Goal: Task Accomplishment & Management: Complete application form

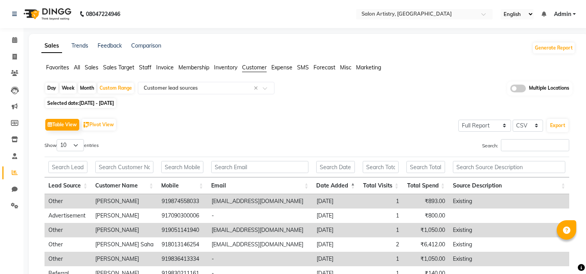
select select "full_report"
select select "csv"
click at [14, 60] on span at bounding box center [15, 57] width 14 height 9
select select "service"
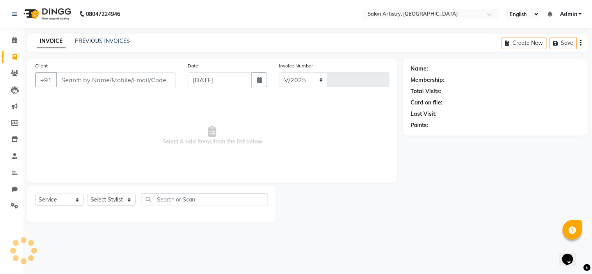
select select "8285"
type input "2271"
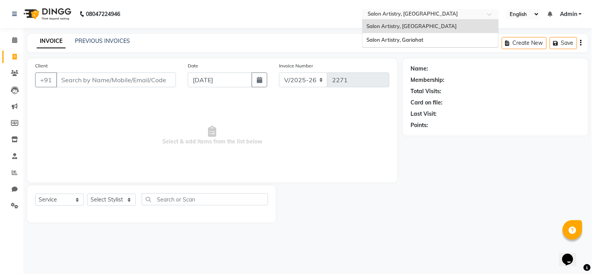
click at [406, 13] on input "text" at bounding box center [422, 15] width 113 height 8
click at [410, 41] on span "Salon Artistry, Gariahat" at bounding box center [394, 40] width 57 height 6
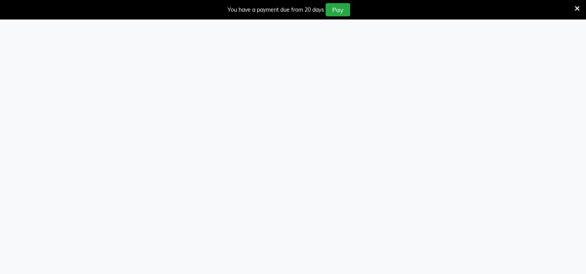
select select "8368"
select select "service"
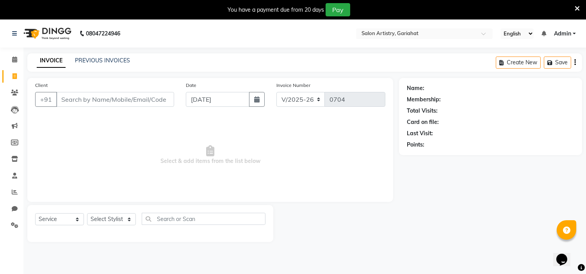
click at [119, 99] on input "Client" at bounding box center [115, 99] width 118 height 15
type input "9323556987"
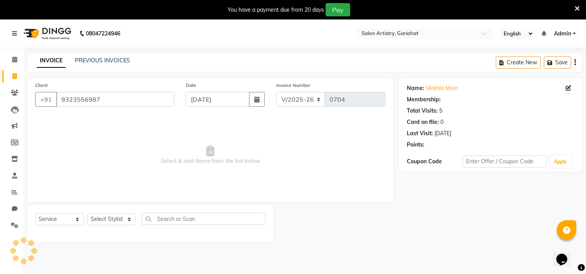
select select "1: Object"
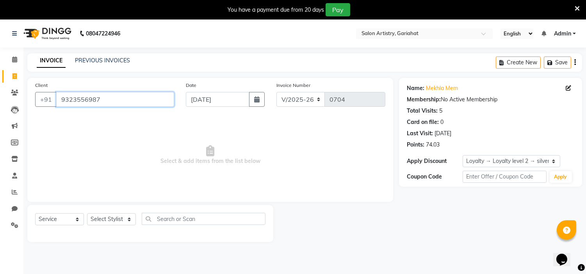
click at [108, 99] on input "9323556987" at bounding box center [115, 99] width 118 height 15
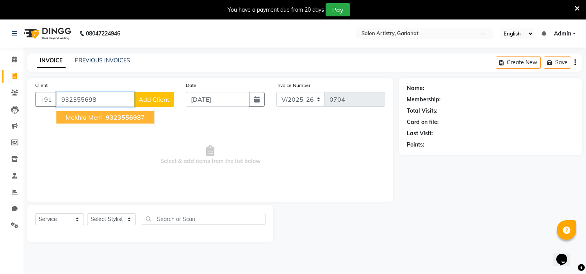
click at [103, 119] on button "mekhla mem 932355698 7" at bounding box center [105, 117] width 98 height 12
type input "9323556987"
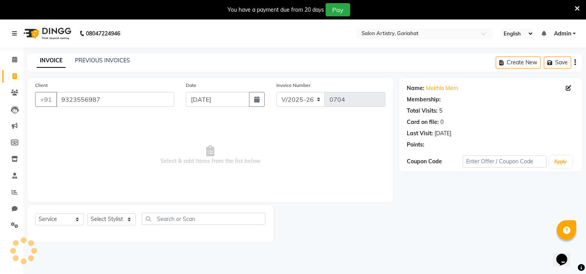
select select "1: Object"
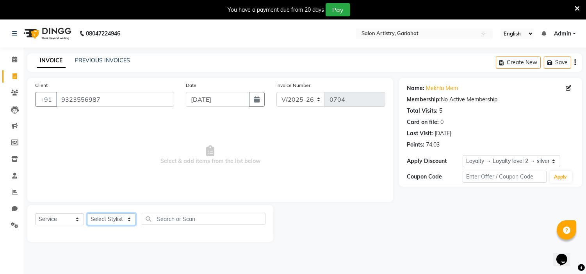
click at [118, 220] on select "Select Stylist Aditya Saha Debolina Irshad Khan Puja Debnath Ram Singh REKHA Ri…" at bounding box center [111, 219] width 49 height 12
select select "88921"
click at [87, 214] on select "Select Stylist Aditya Saha Debolina Irshad Khan Puja Debnath Ram Singh REKHA Ri…" at bounding box center [111, 219] width 49 height 12
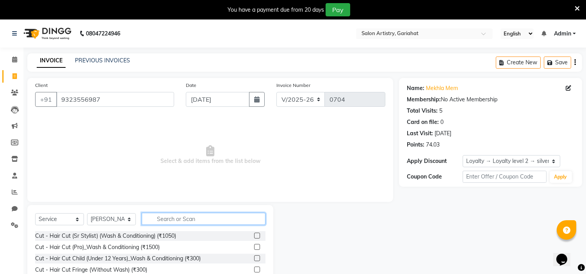
click at [166, 218] on input "text" at bounding box center [204, 219] width 124 height 12
type input "nanopl"
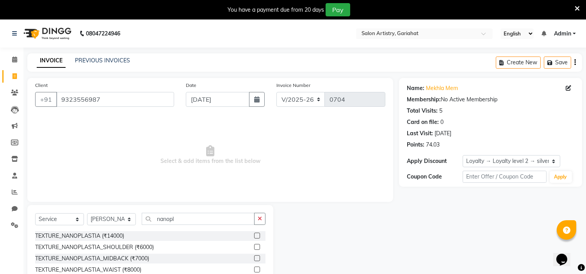
click at [336, 253] on div at bounding box center [336, 246] width 126 height 82
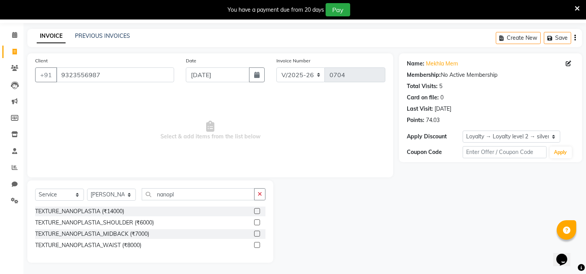
scroll to position [25, 0]
click at [14, 38] on span at bounding box center [15, 34] width 14 height 9
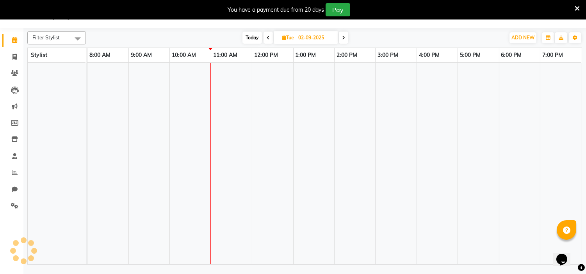
scroll to position [20, 0]
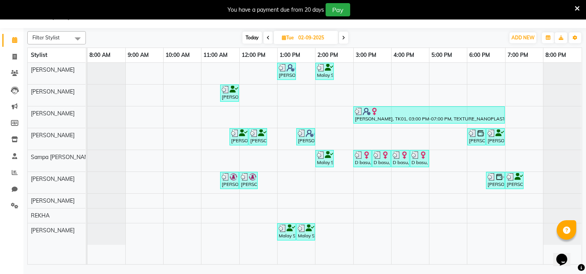
click at [340, 36] on span at bounding box center [343, 38] width 9 height 12
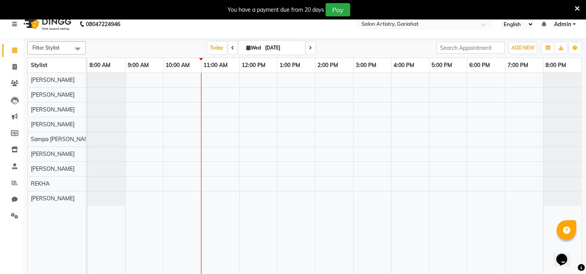
scroll to position [0, 0]
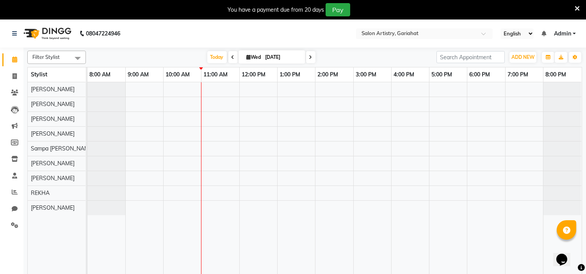
click at [231, 58] on icon at bounding box center [232, 57] width 3 height 5
type input "02-09-2025"
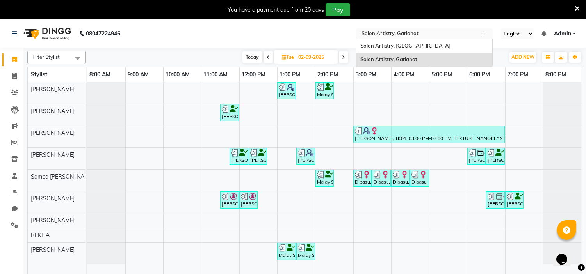
click at [395, 30] on input "text" at bounding box center [416, 34] width 113 height 8
click at [397, 43] on span "Salon Artistry, [GEOGRAPHIC_DATA]" at bounding box center [405, 46] width 90 height 6
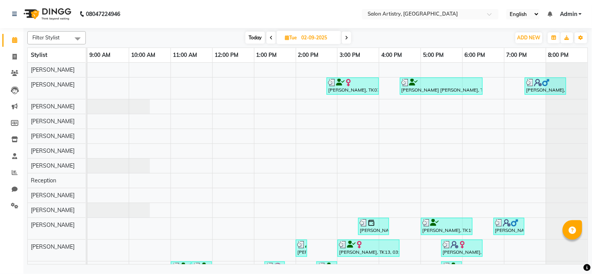
click at [347, 41] on span at bounding box center [346, 38] width 9 height 12
type input "[DATE]"
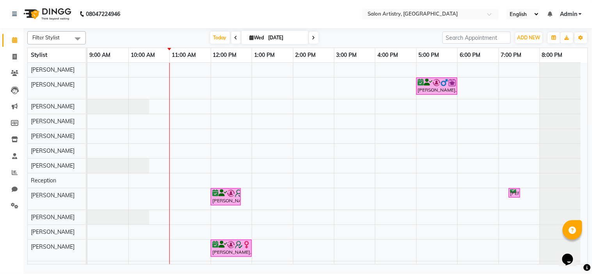
scroll to position [62, 0]
